Goal: Navigation & Orientation: Find specific page/section

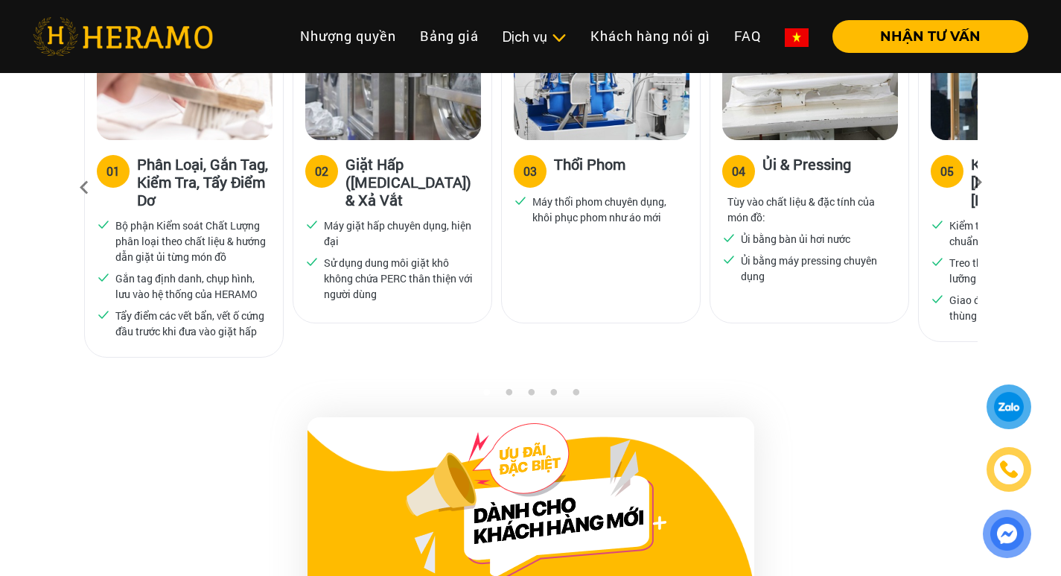
scroll to position [1489, 0]
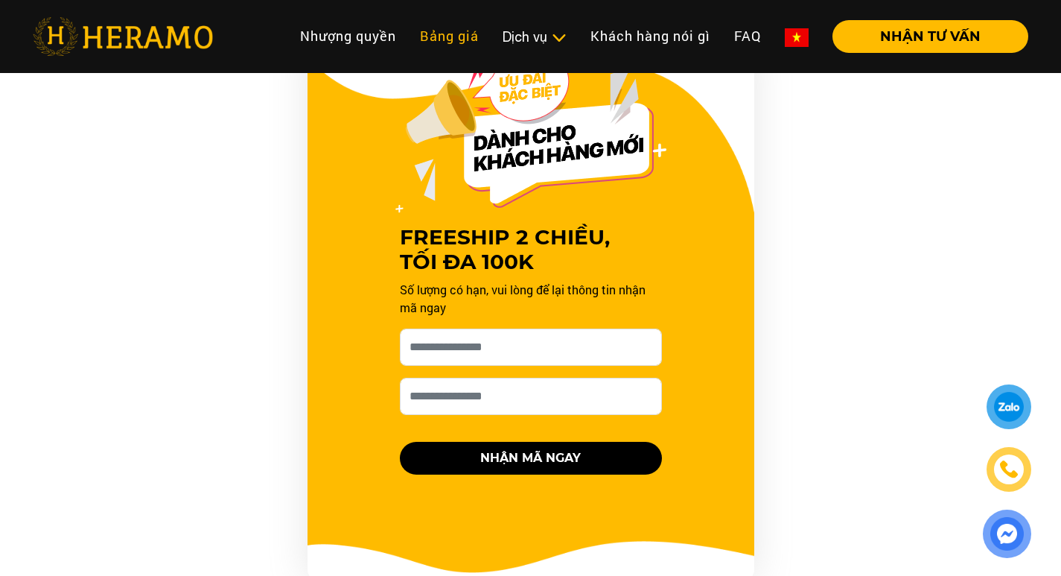
click at [455, 32] on link "Bảng giá" at bounding box center [449, 36] width 83 height 32
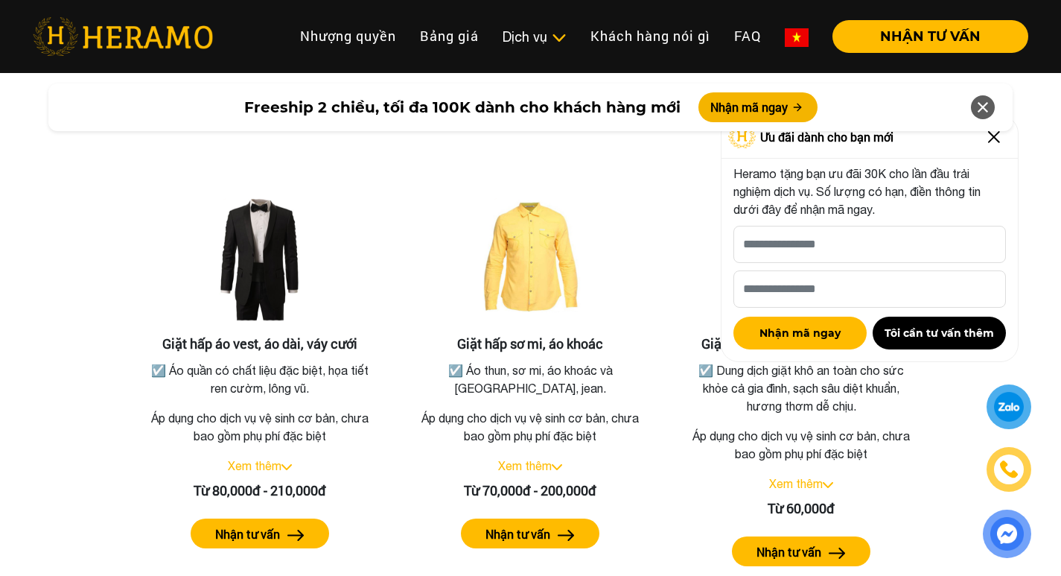
click at [980, 103] on icon at bounding box center [983, 107] width 18 height 27
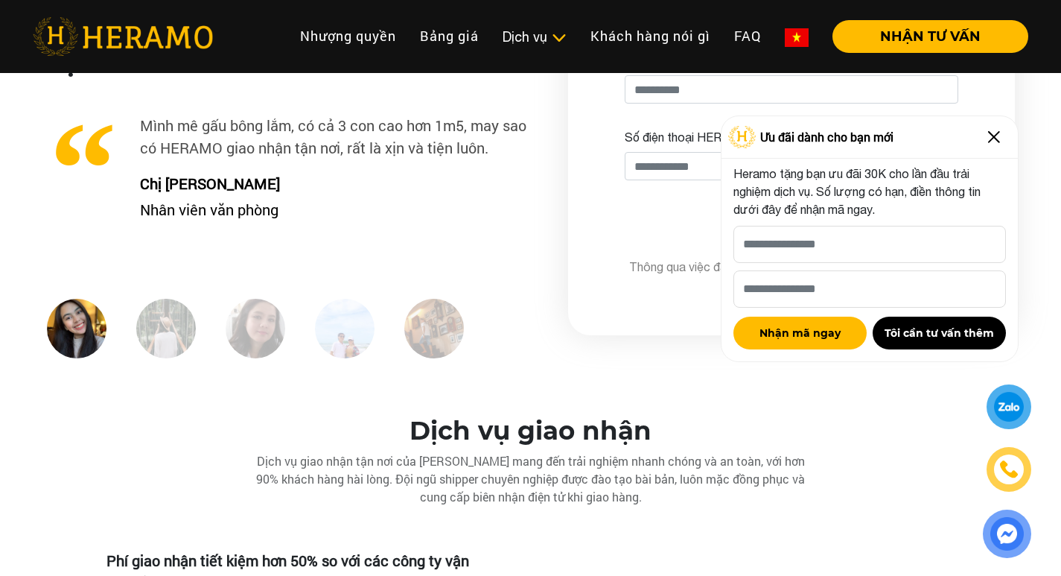
scroll to position [3864, 0]
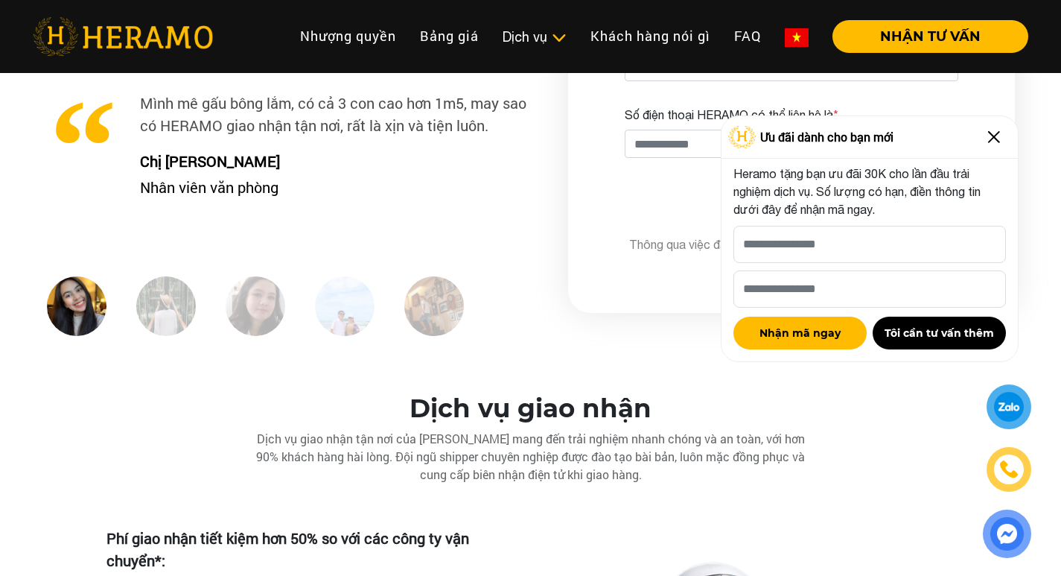
click at [997, 142] on img at bounding box center [994, 137] width 24 height 24
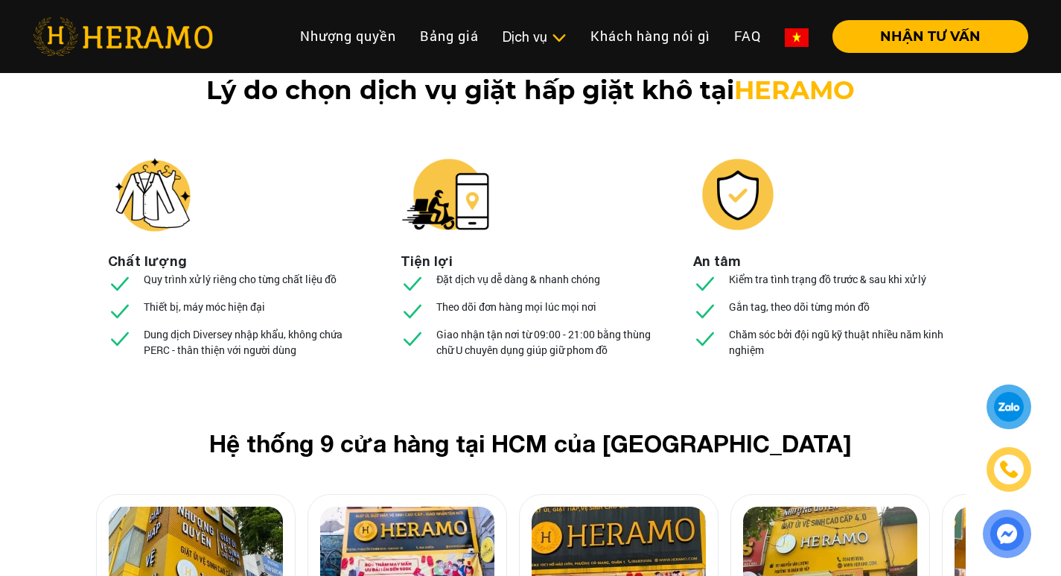
scroll to position [5651, 0]
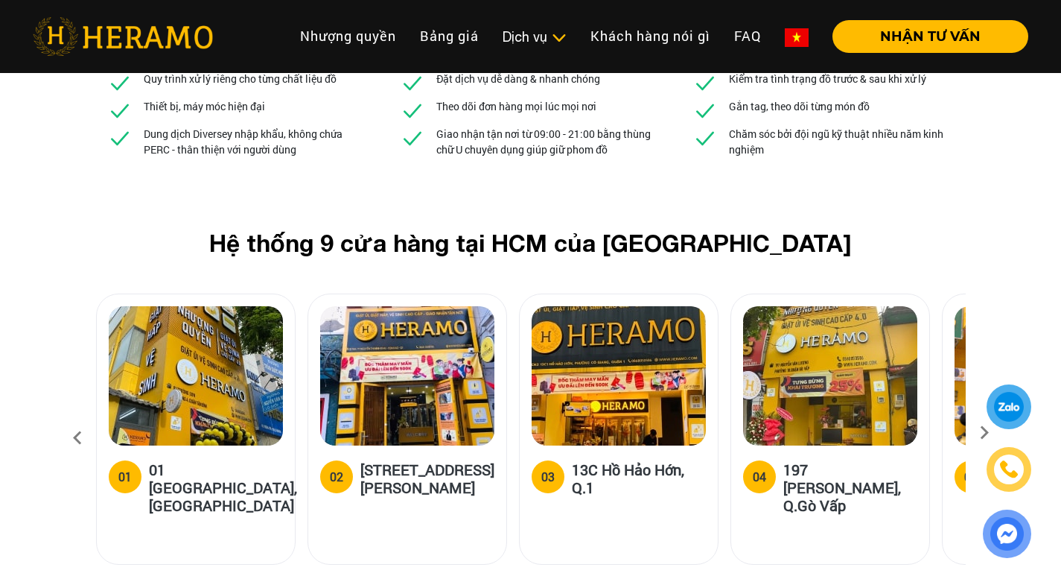
click at [988, 433] on icon at bounding box center [984, 438] width 27 height 10
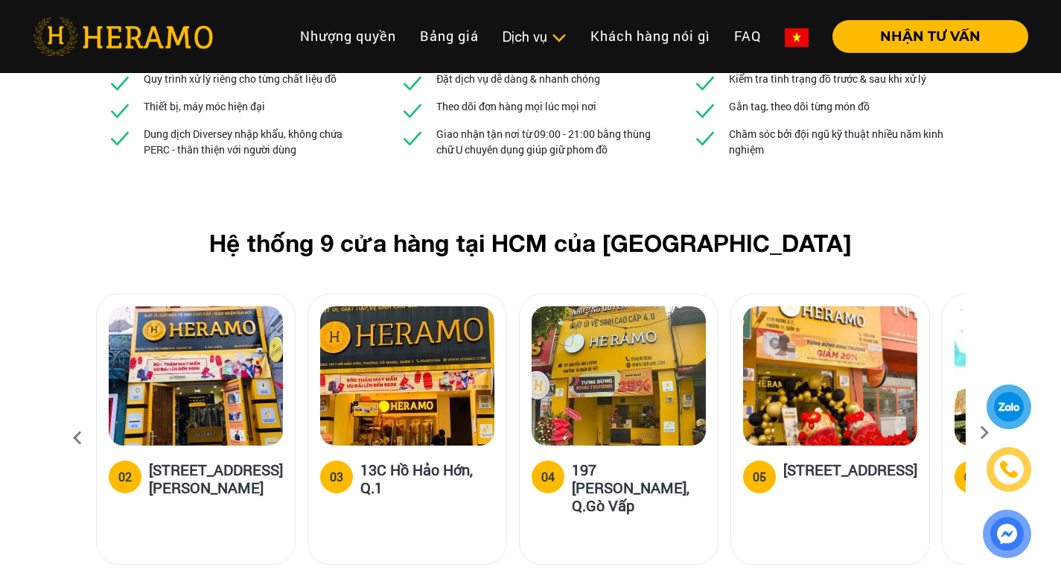
click at [988, 433] on icon at bounding box center [984, 438] width 27 height 10
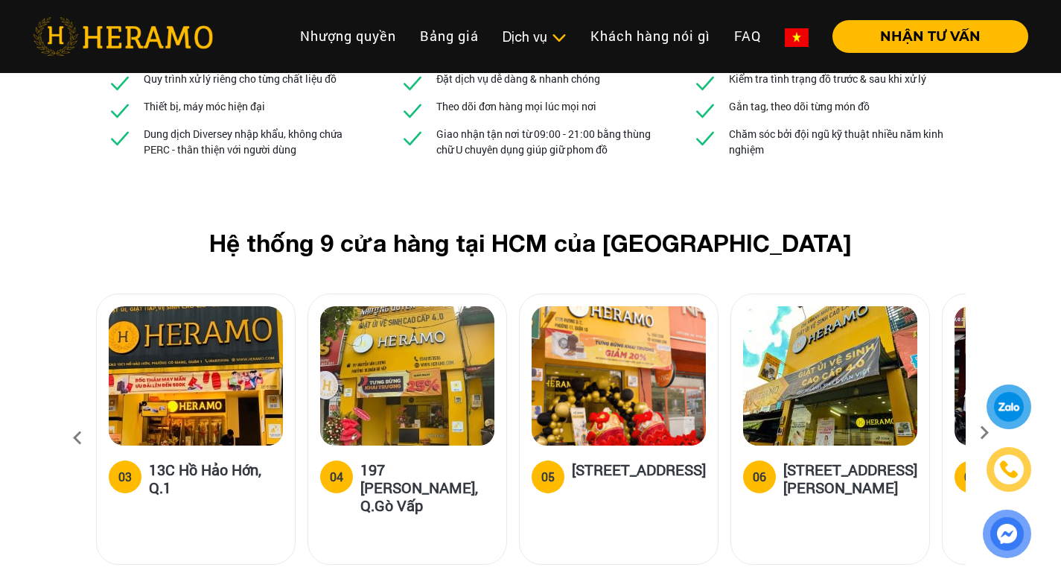
click at [988, 433] on icon at bounding box center [984, 438] width 27 height 10
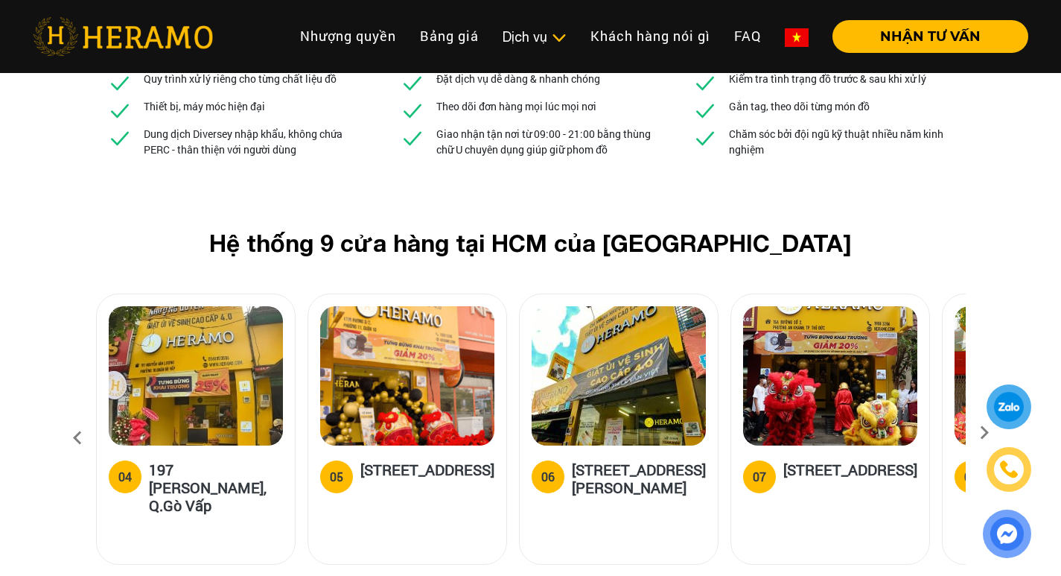
click at [988, 433] on icon at bounding box center [984, 438] width 27 height 10
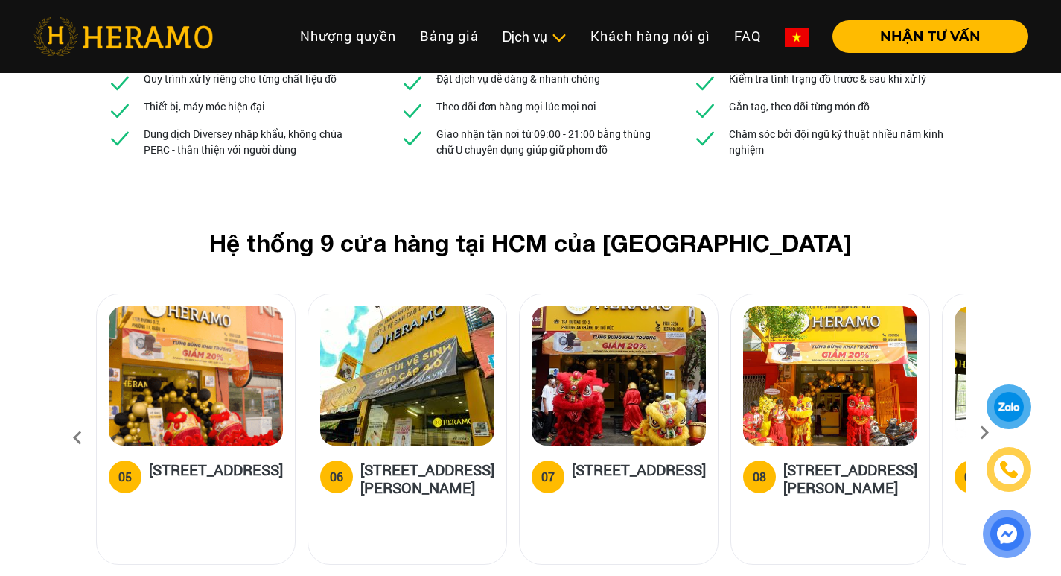
click at [988, 433] on icon at bounding box center [984, 438] width 27 height 10
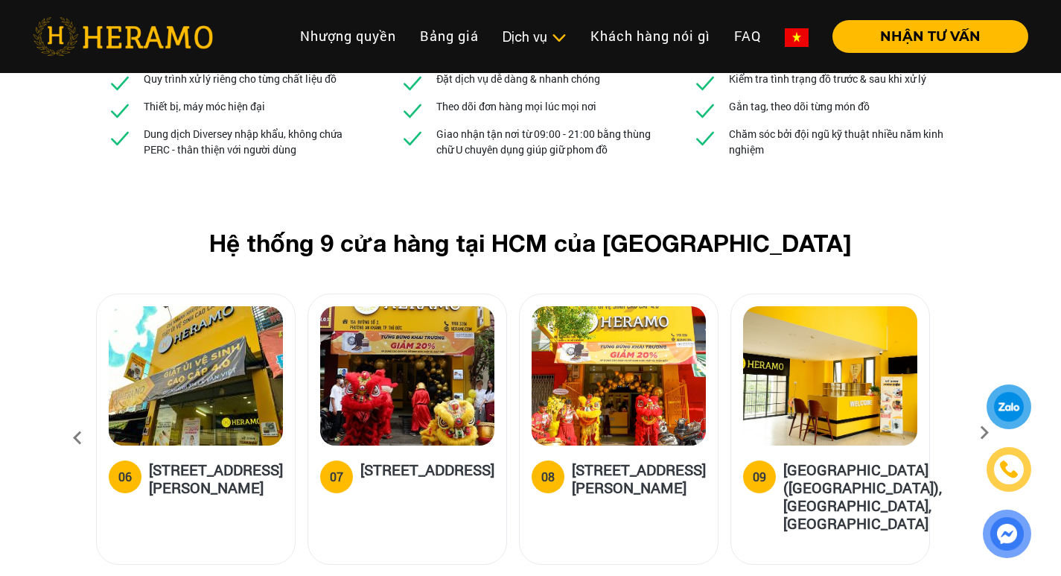
click at [988, 433] on icon at bounding box center [984, 438] width 27 height 10
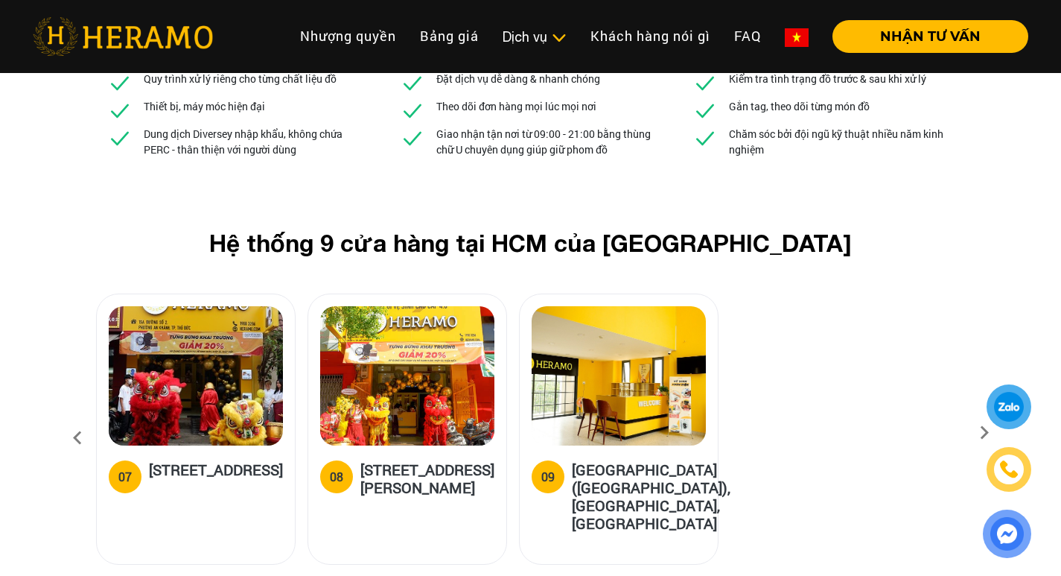
click at [63, 282] on div "Hệ thống 9 cửa hàng tại HCM của HERAMO 01 01 [GEOGRAPHIC_DATA], Q.[GEOGRAPHIC_D…" at bounding box center [530, 405] width 1061 height 353
click at [74, 418] on icon at bounding box center [77, 438] width 27 height 40
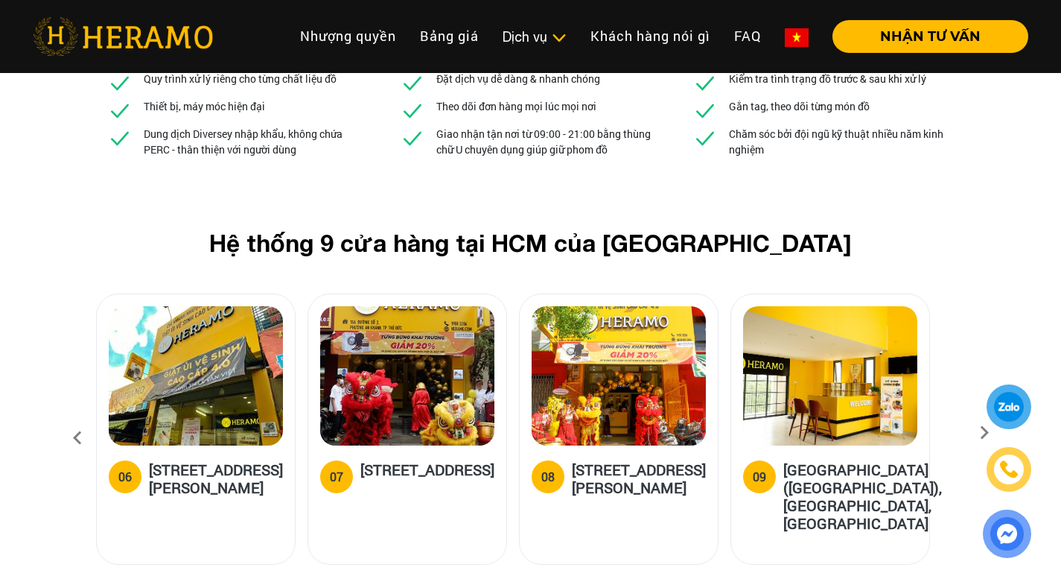
click at [77, 418] on icon at bounding box center [77, 438] width 27 height 40
click at [78, 418] on icon at bounding box center [77, 438] width 27 height 40
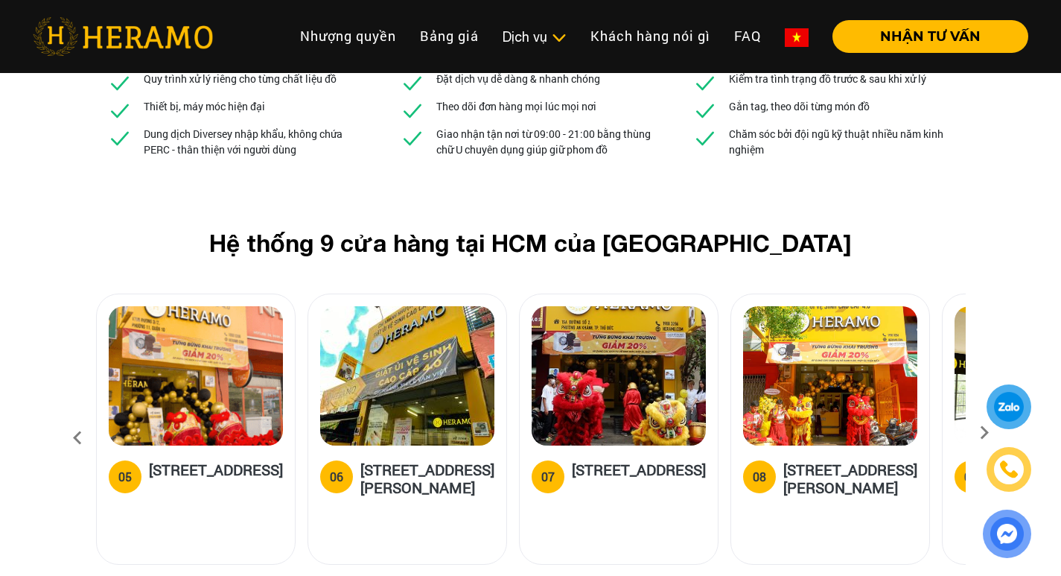
click at [78, 418] on icon at bounding box center [77, 438] width 27 height 40
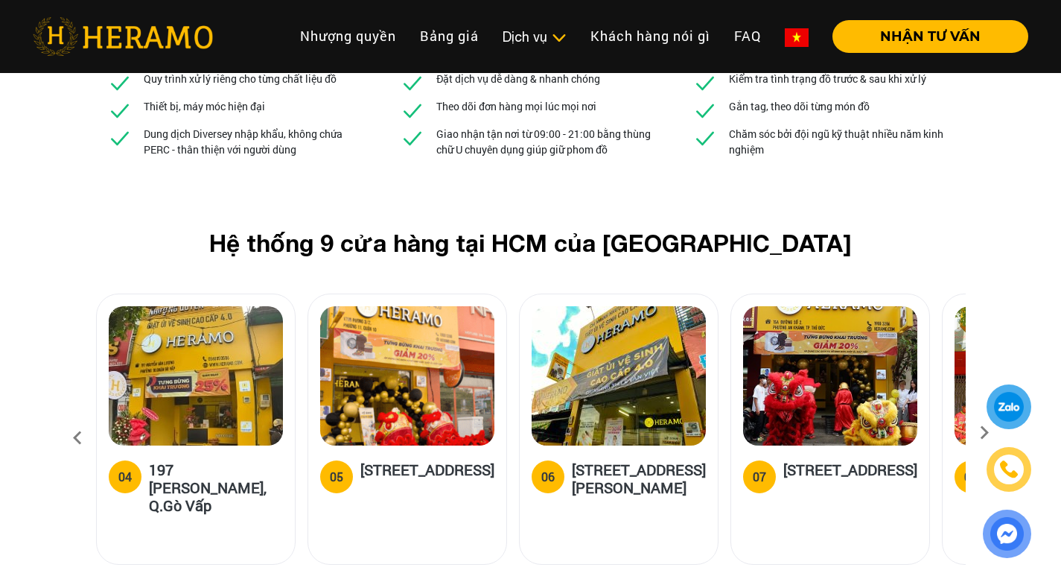
click at [78, 418] on icon at bounding box center [77, 438] width 27 height 40
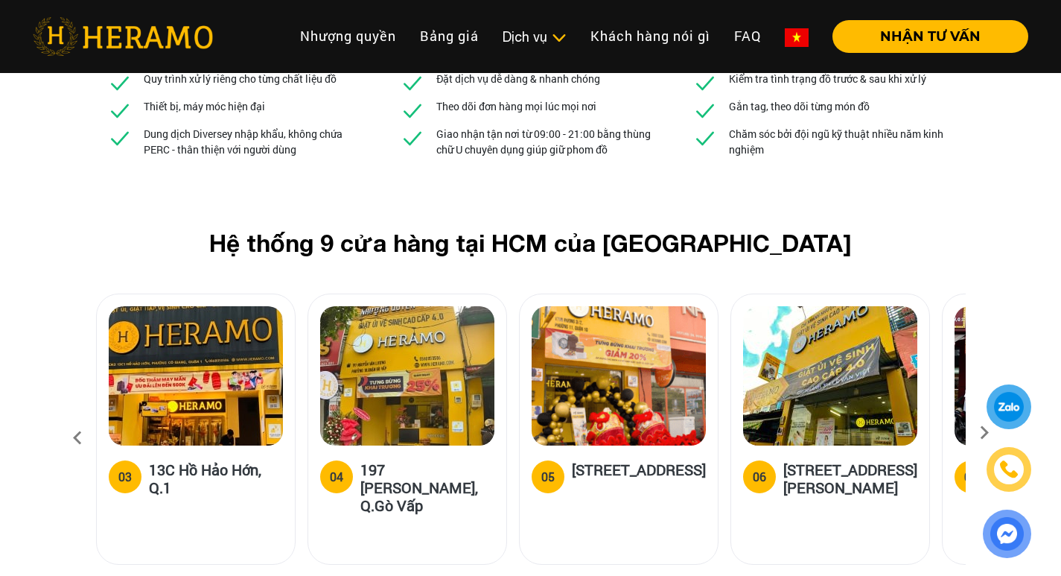
click at [78, 418] on icon at bounding box center [77, 438] width 27 height 40
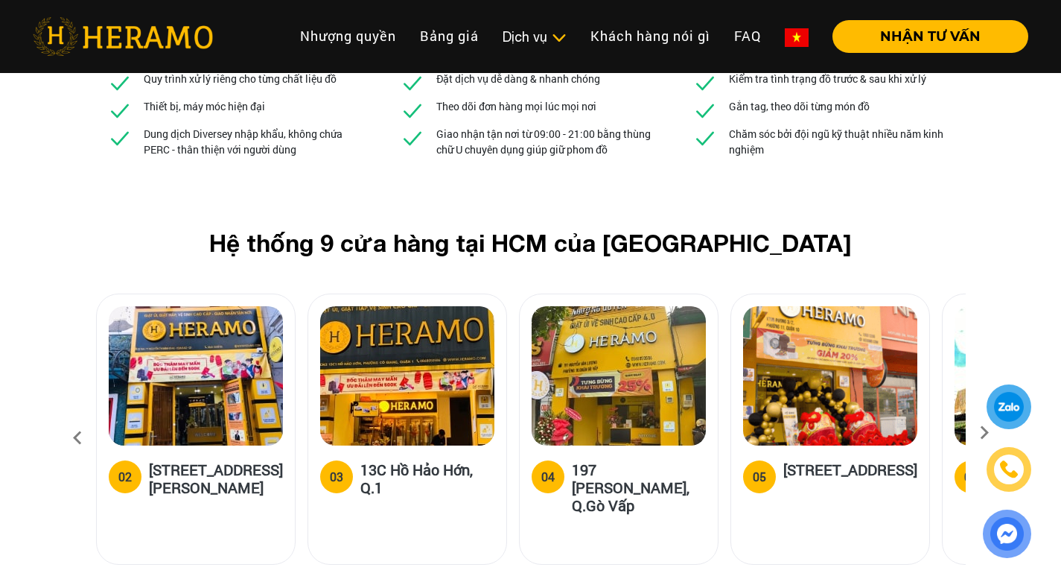
click at [78, 418] on icon at bounding box center [77, 438] width 27 height 40
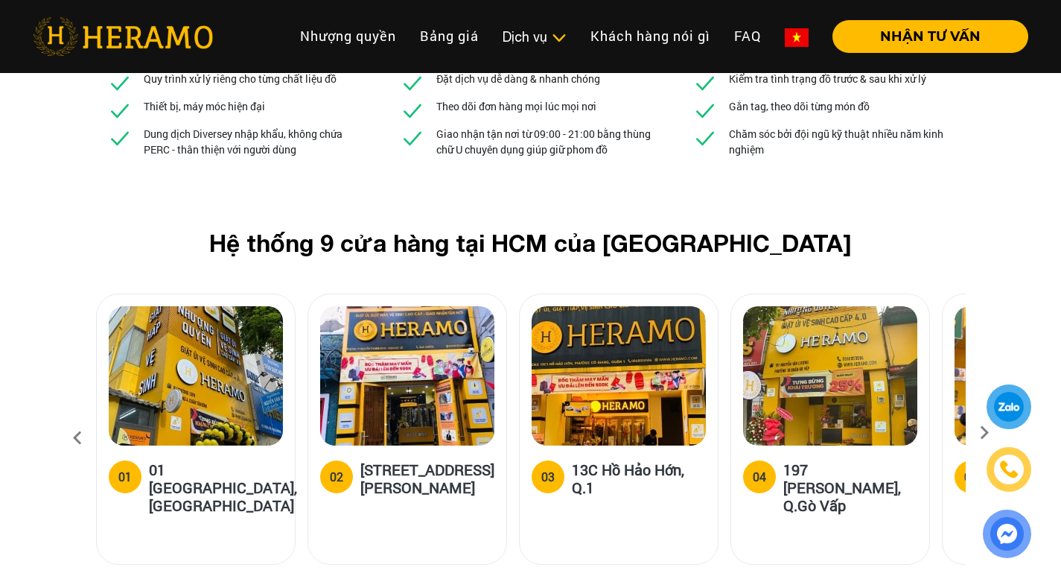
click at [78, 418] on icon at bounding box center [77, 438] width 27 height 40
